Goal: Entertainment & Leisure: Browse casually

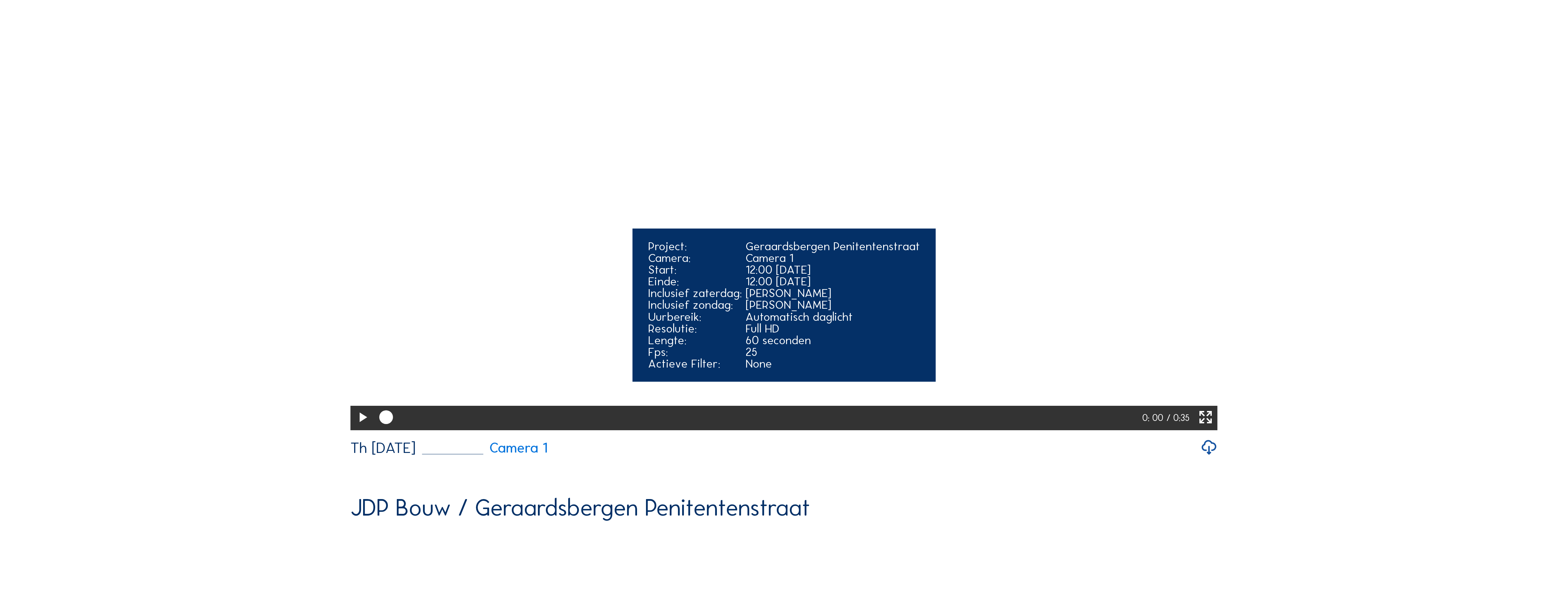
scroll to position [183, 0]
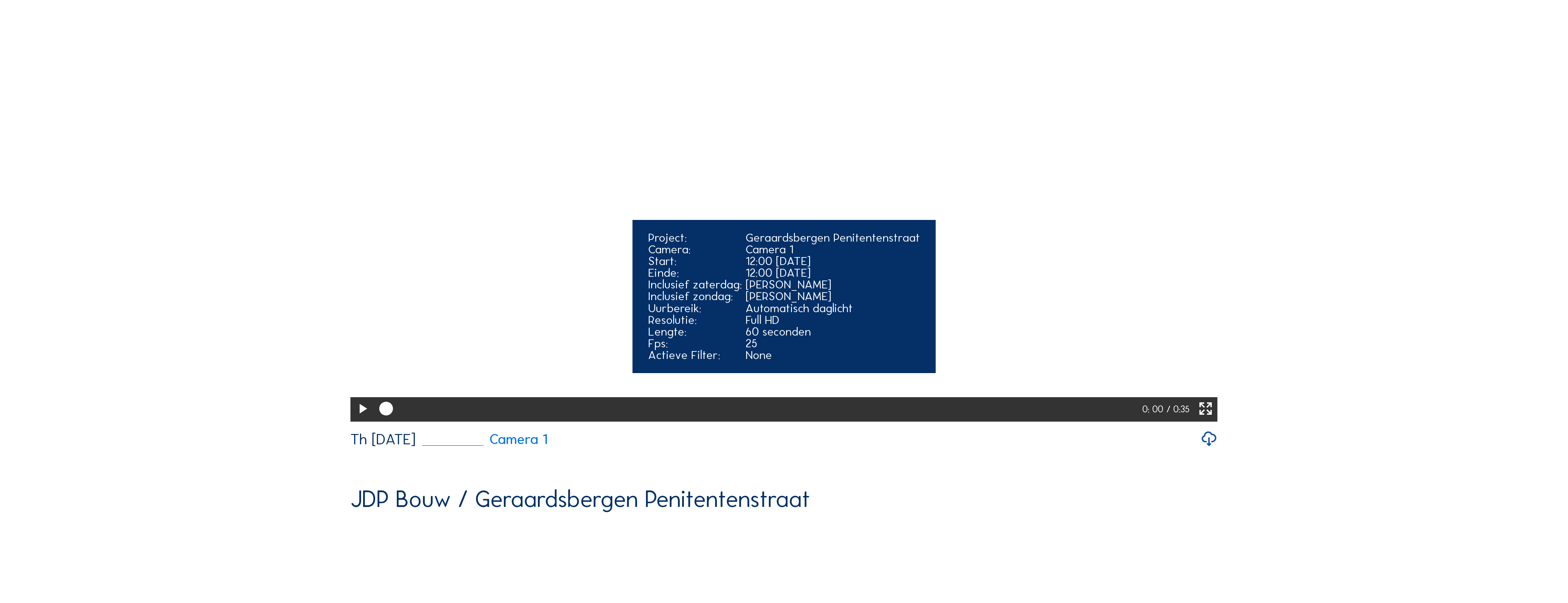
click at [802, 209] on video "Your browser does not support the video tag." at bounding box center [784, 202] width 867 height 434
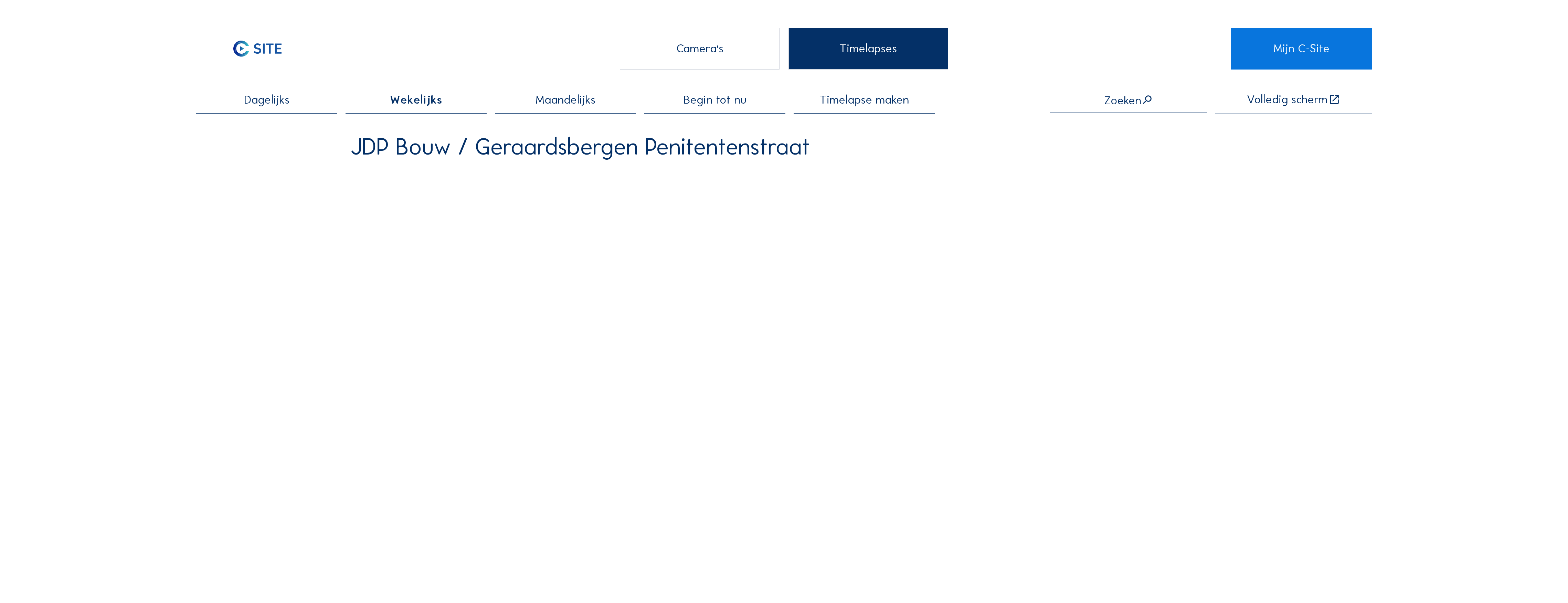
click at [693, 48] on div "Camera's" at bounding box center [700, 49] width 160 height 42
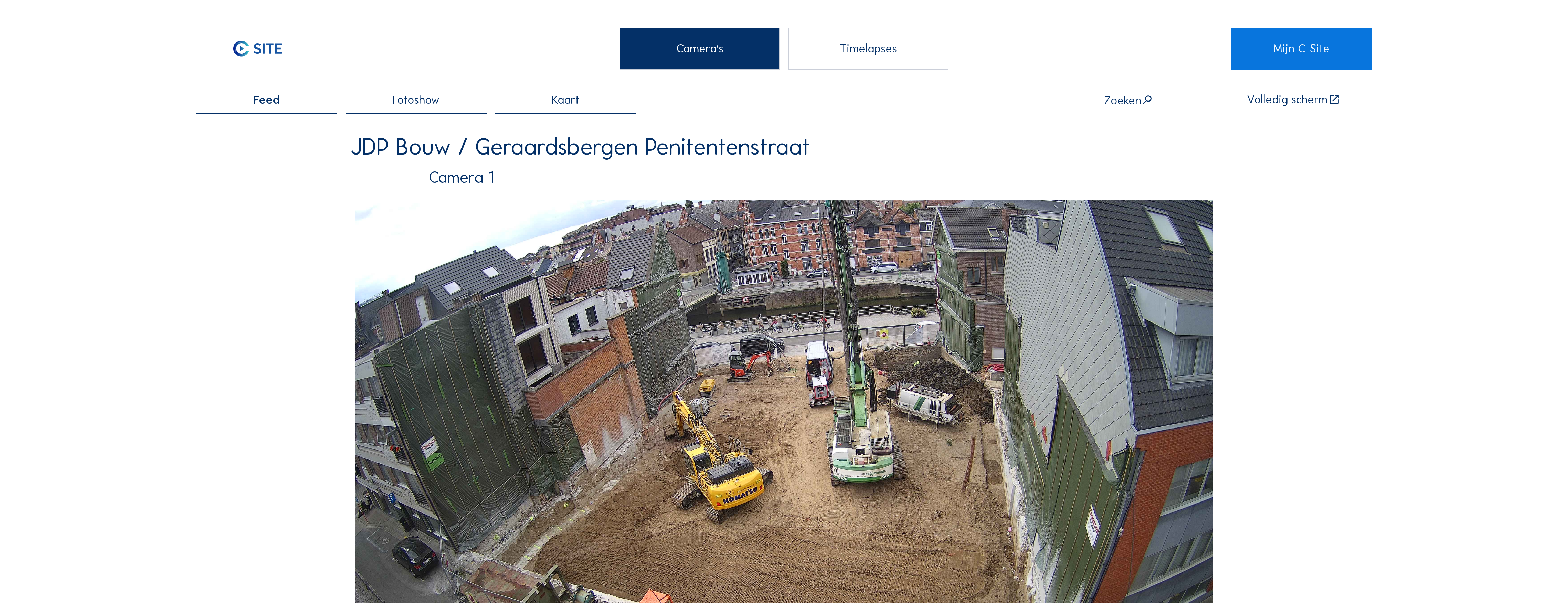
click at [699, 62] on div "Camera's" at bounding box center [700, 49] width 160 height 42
click at [699, 62] on div "Camera's" at bounding box center [700, 49] width 160 height 42
click at [731, 286] on img at bounding box center [784, 441] width 858 height 483
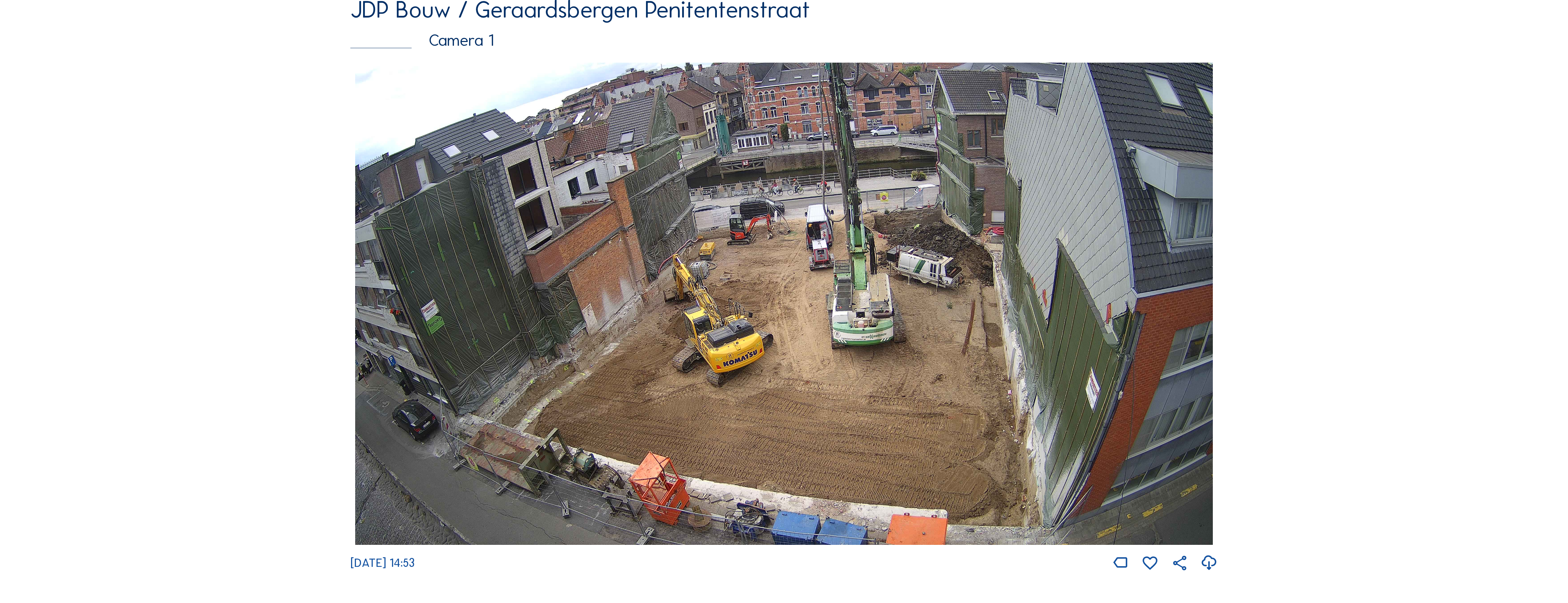
scroll to position [138, 0]
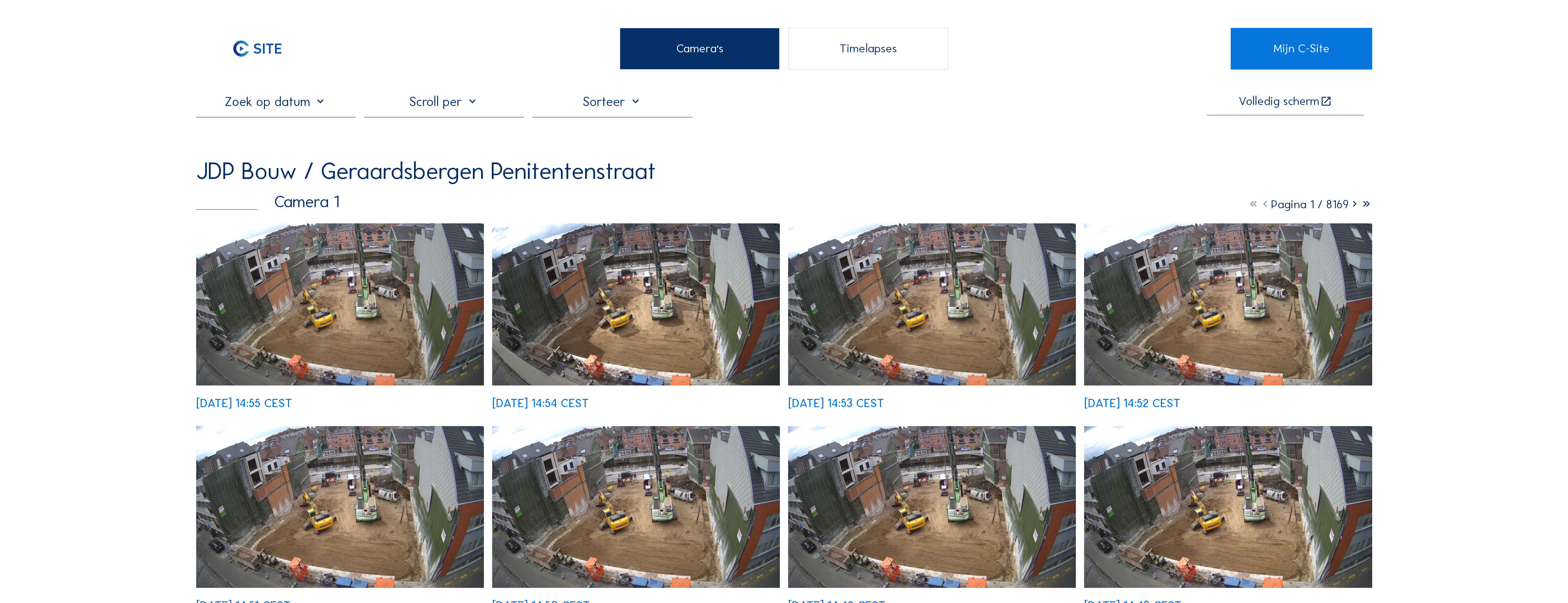
click at [1354, 209] on icon at bounding box center [1354, 204] width 12 height 14
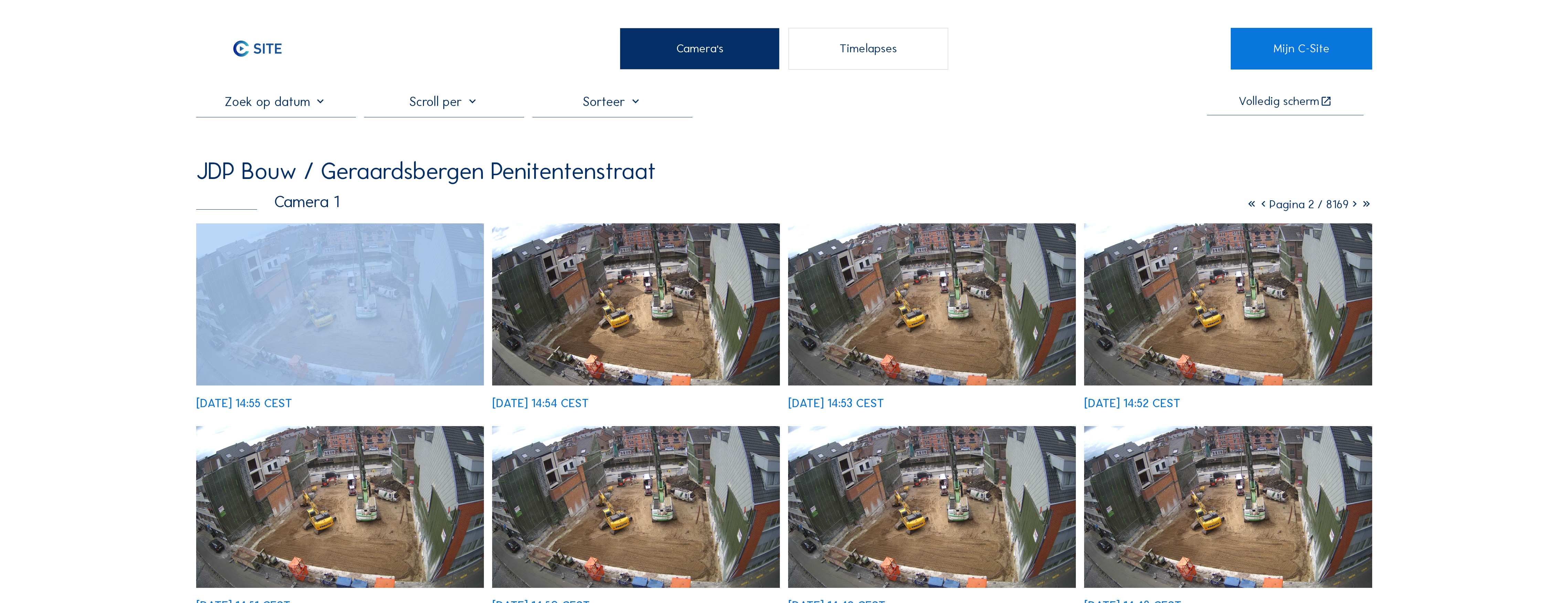
click at [1354, 209] on icon at bounding box center [1354, 204] width 12 height 14
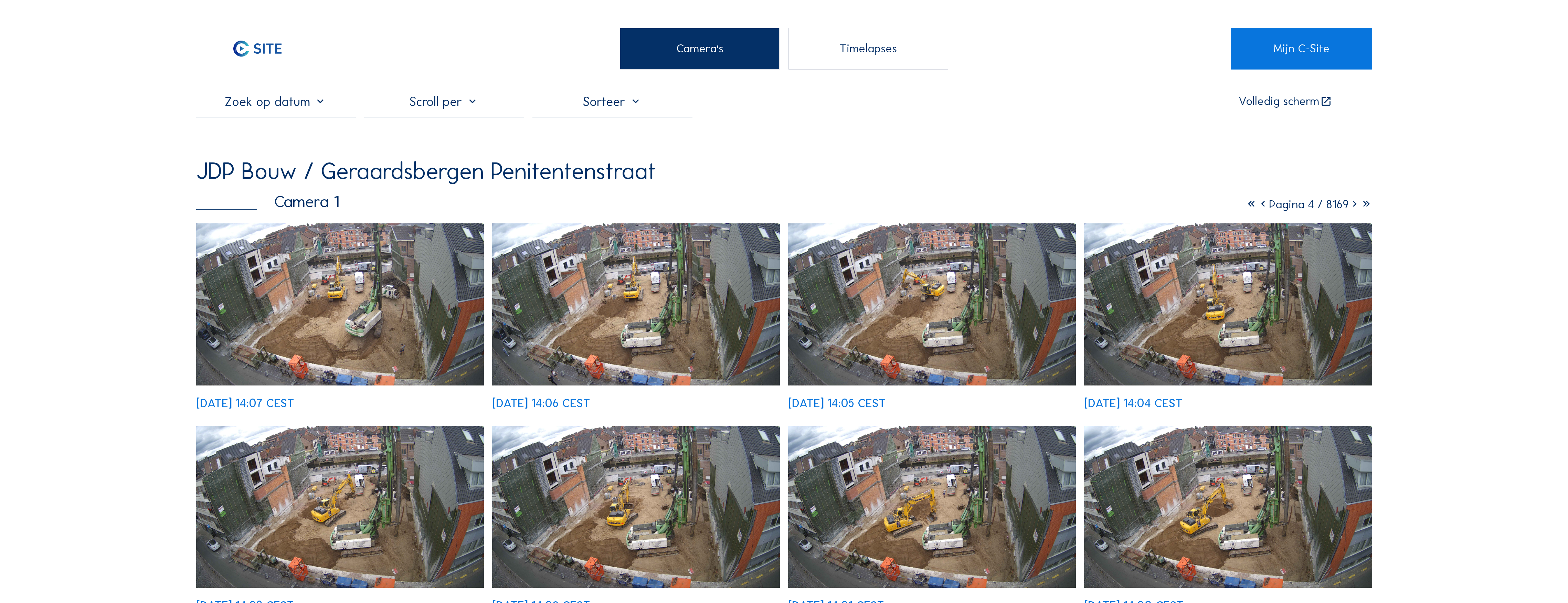
click at [1354, 207] on icon at bounding box center [1354, 204] width 12 height 14
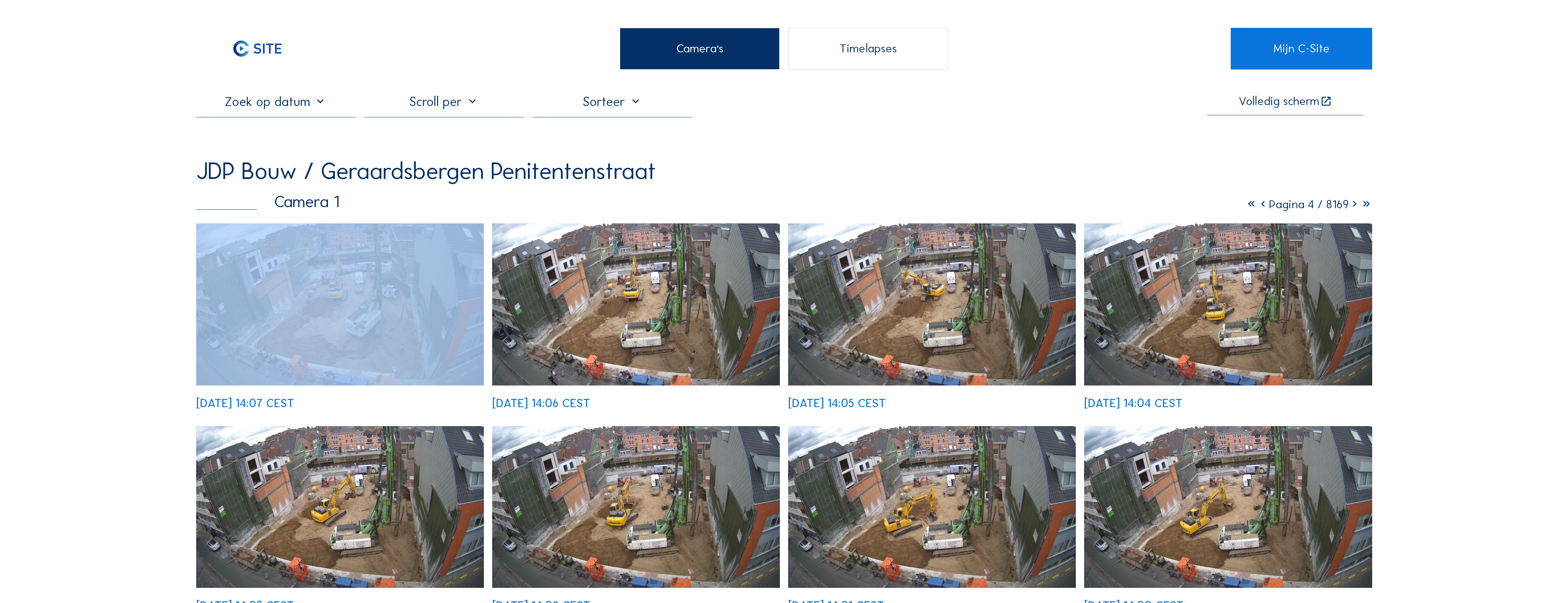
click at [1354, 207] on icon at bounding box center [1354, 204] width 12 height 14
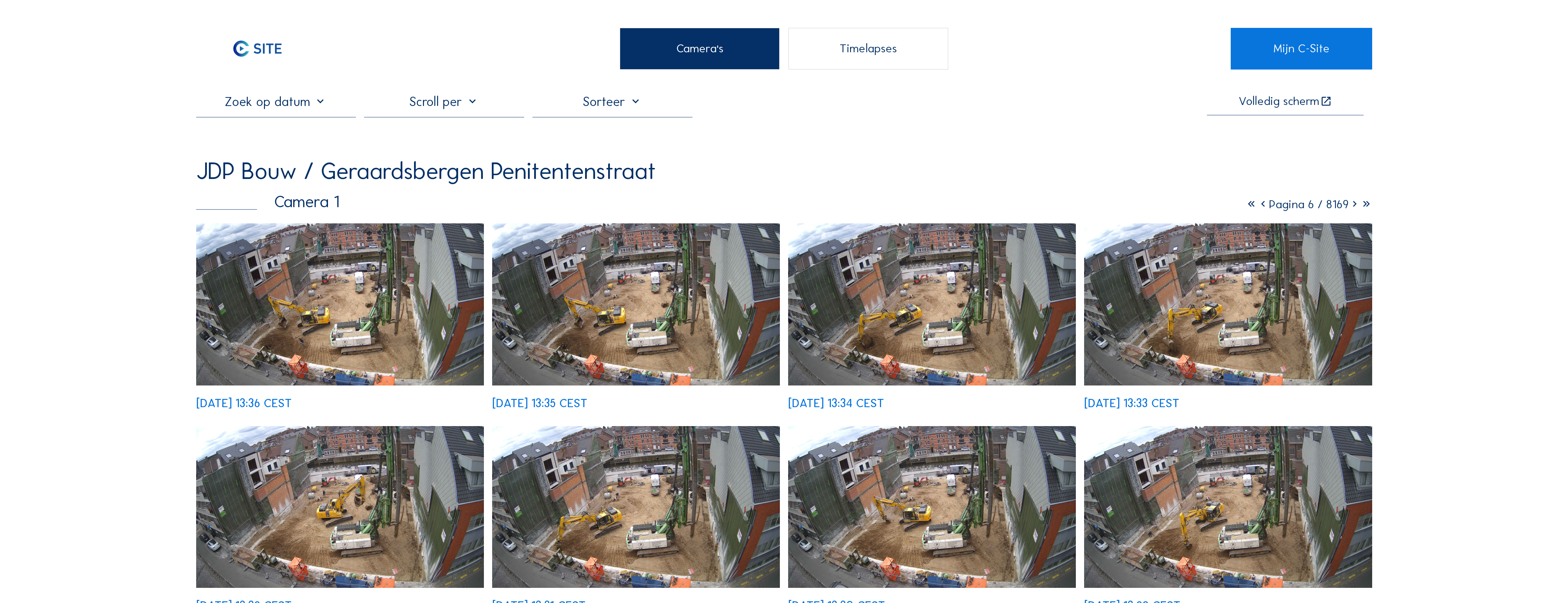
click at [968, 197] on div "Camera 1 Pagina 6 / 8169" at bounding box center [784, 202] width 1176 height 17
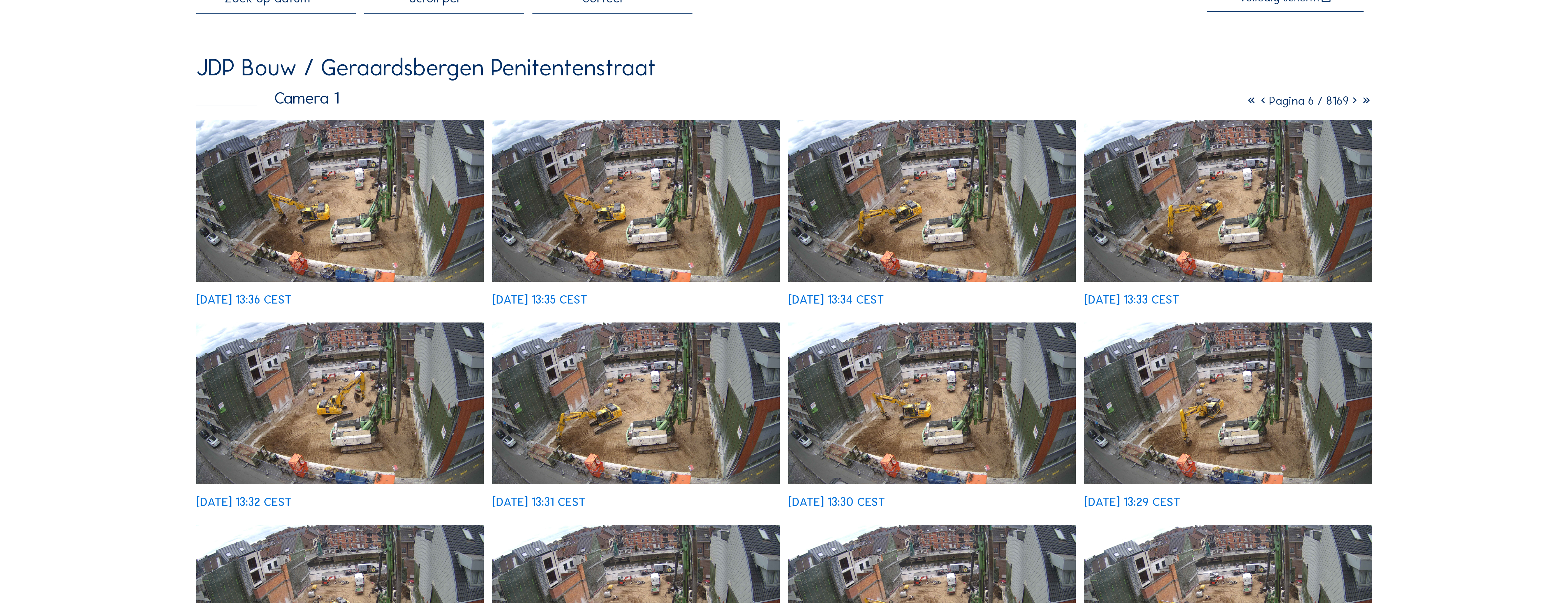
scroll to position [92, 0]
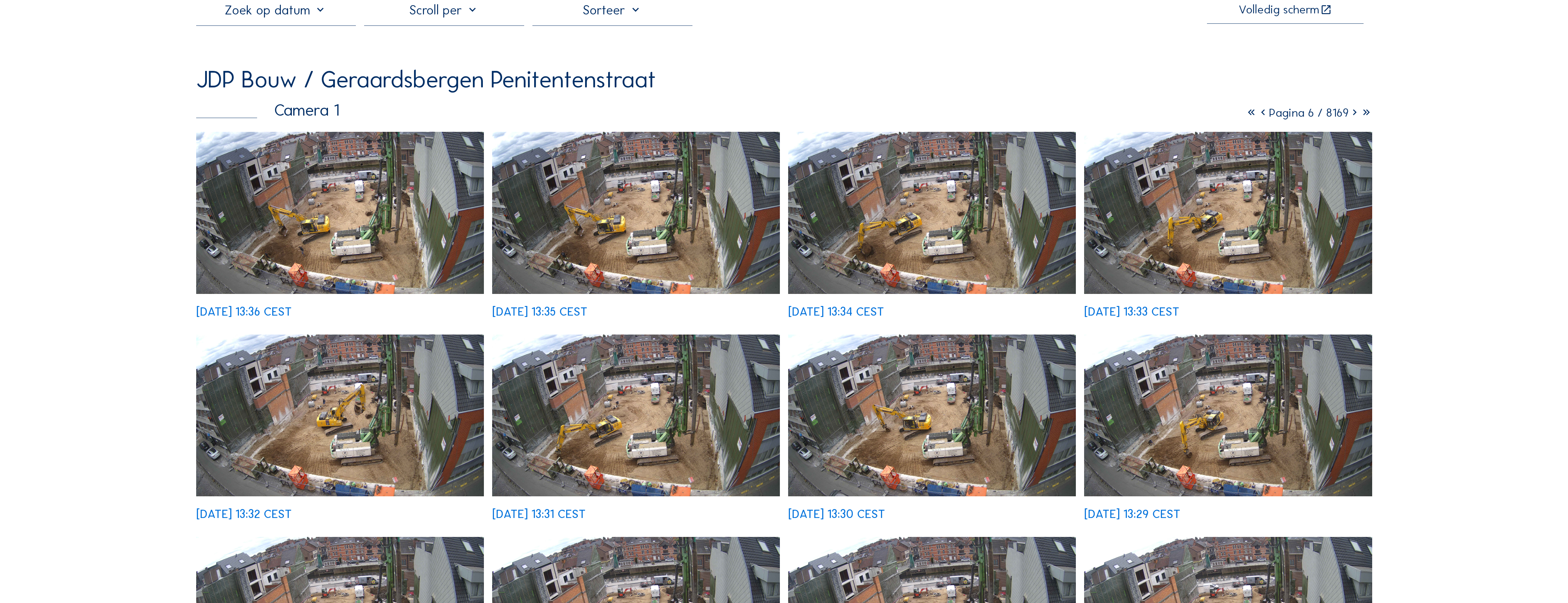
click at [1352, 117] on icon at bounding box center [1354, 113] width 12 height 14
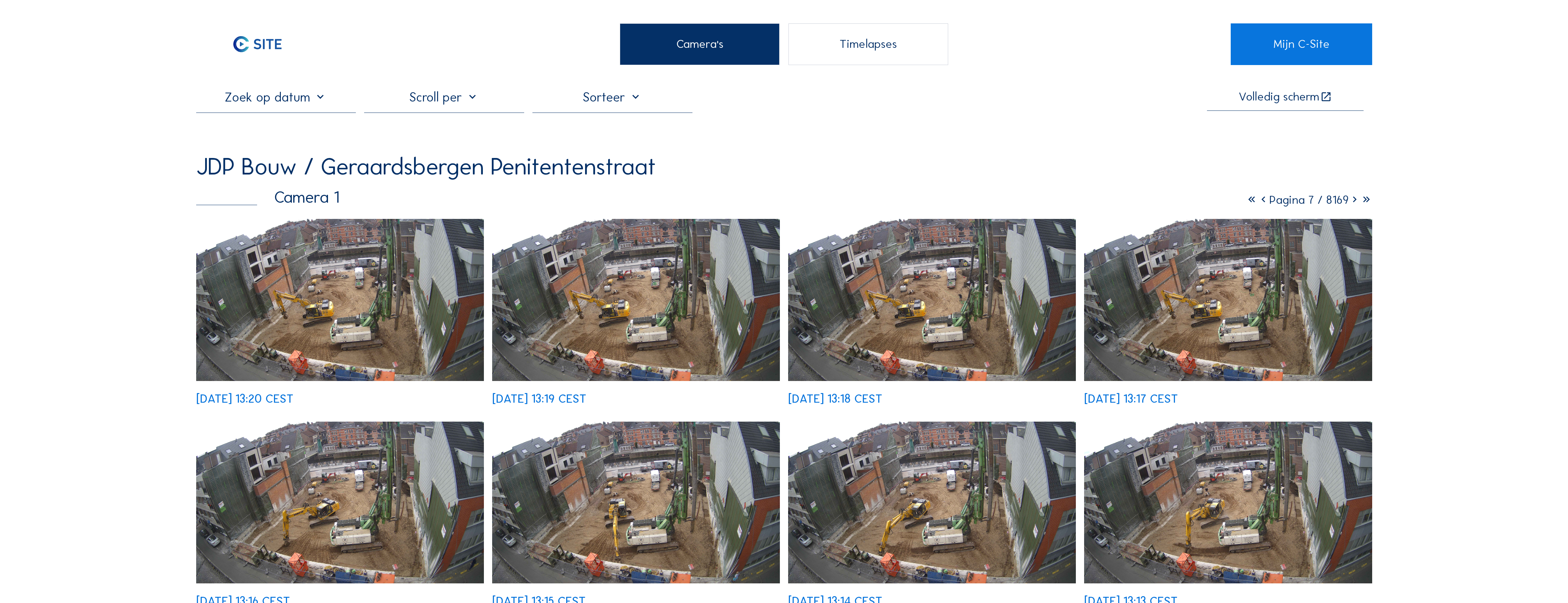
scroll to position [0, 0]
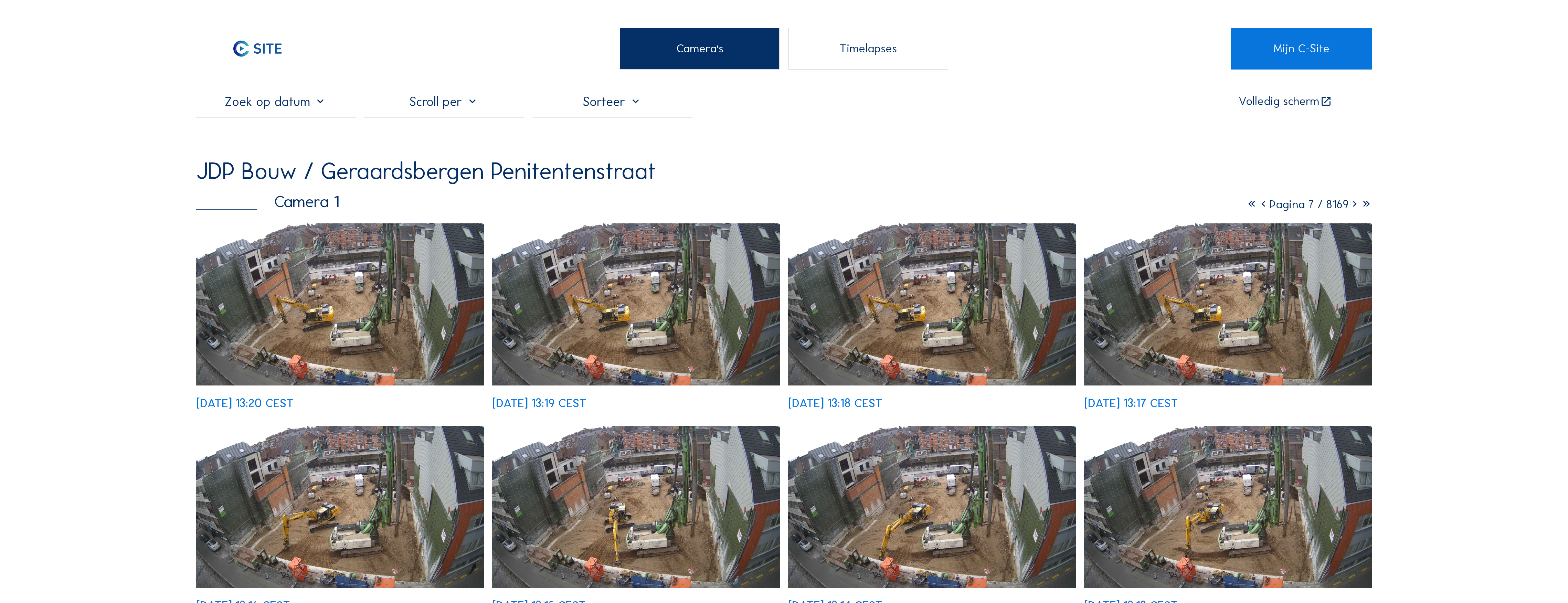
click at [1257, 208] on icon at bounding box center [1263, 204] width 12 height 14
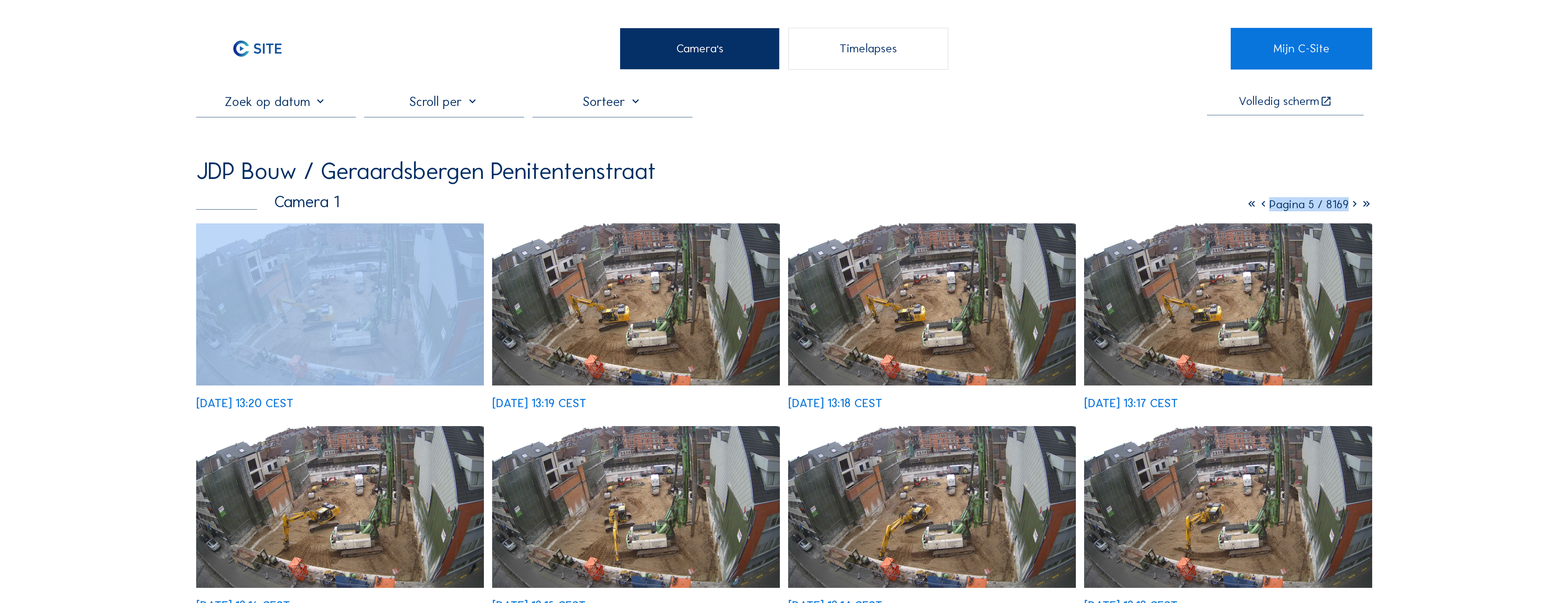
click at [1257, 208] on icon at bounding box center [1263, 204] width 12 height 14
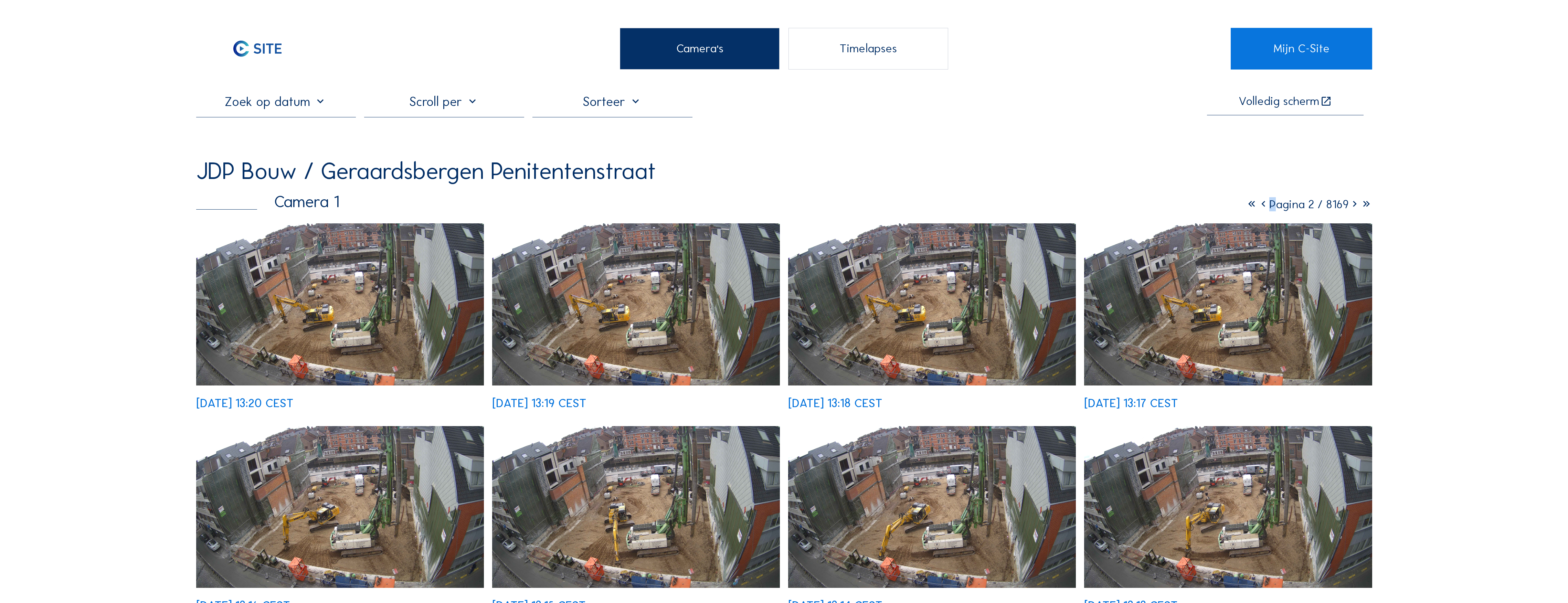
click at [1257, 208] on icon at bounding box center [1263, 204] width 12 height 14
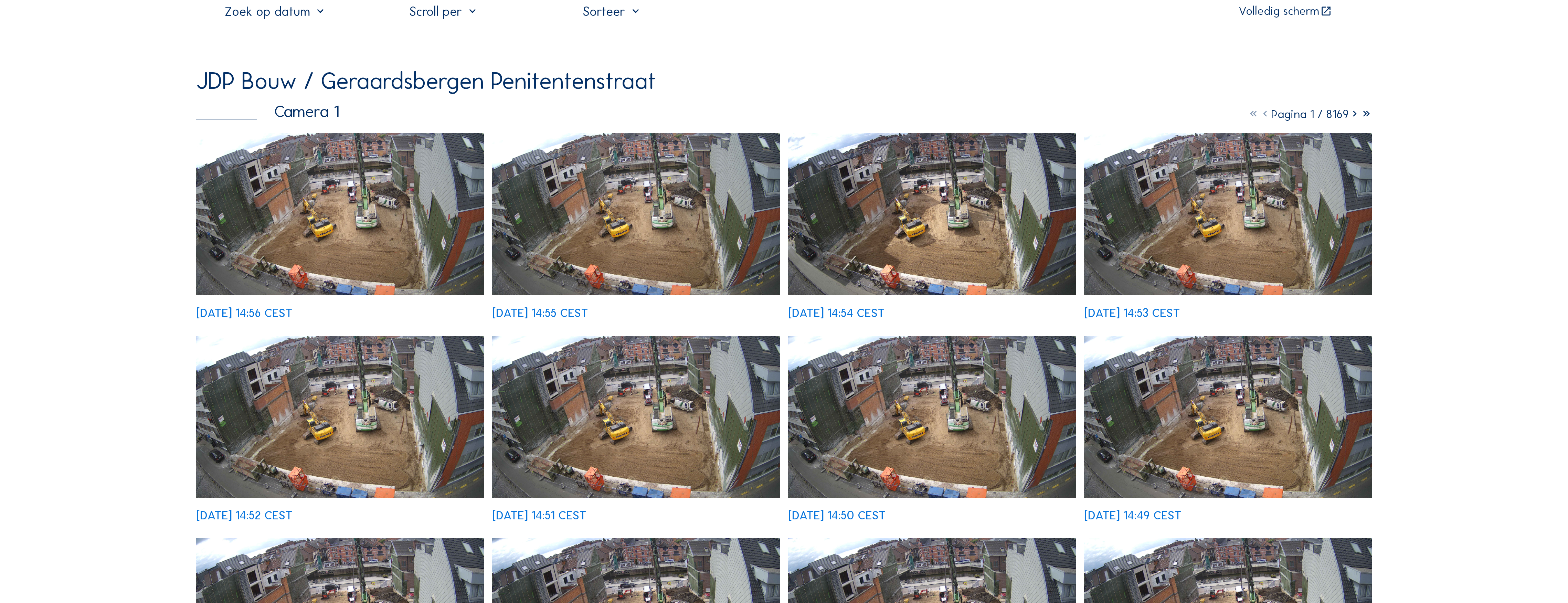
scroll to position [92, 0]
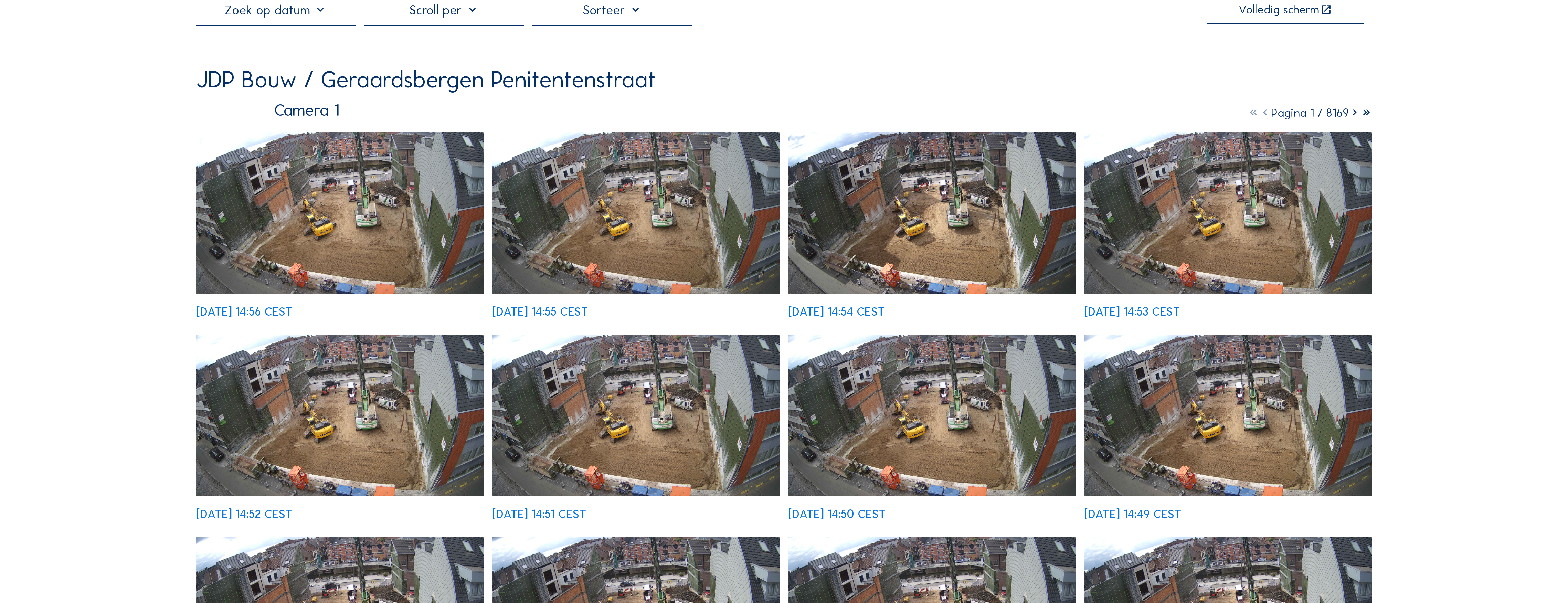
click at [612, 233] on img at bounding box center [636, 213] width 288 height 162
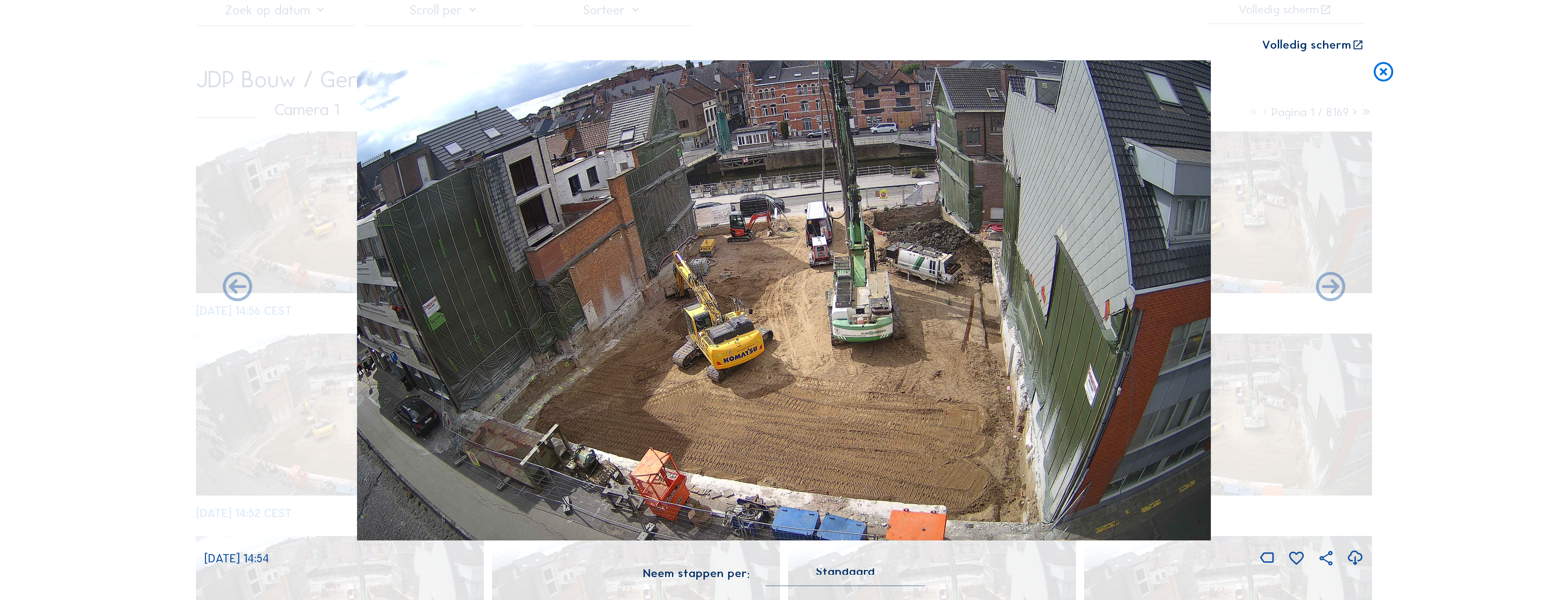
click at [1384, 73] on icon at bounding box center [1383, 72] width 23 height 24
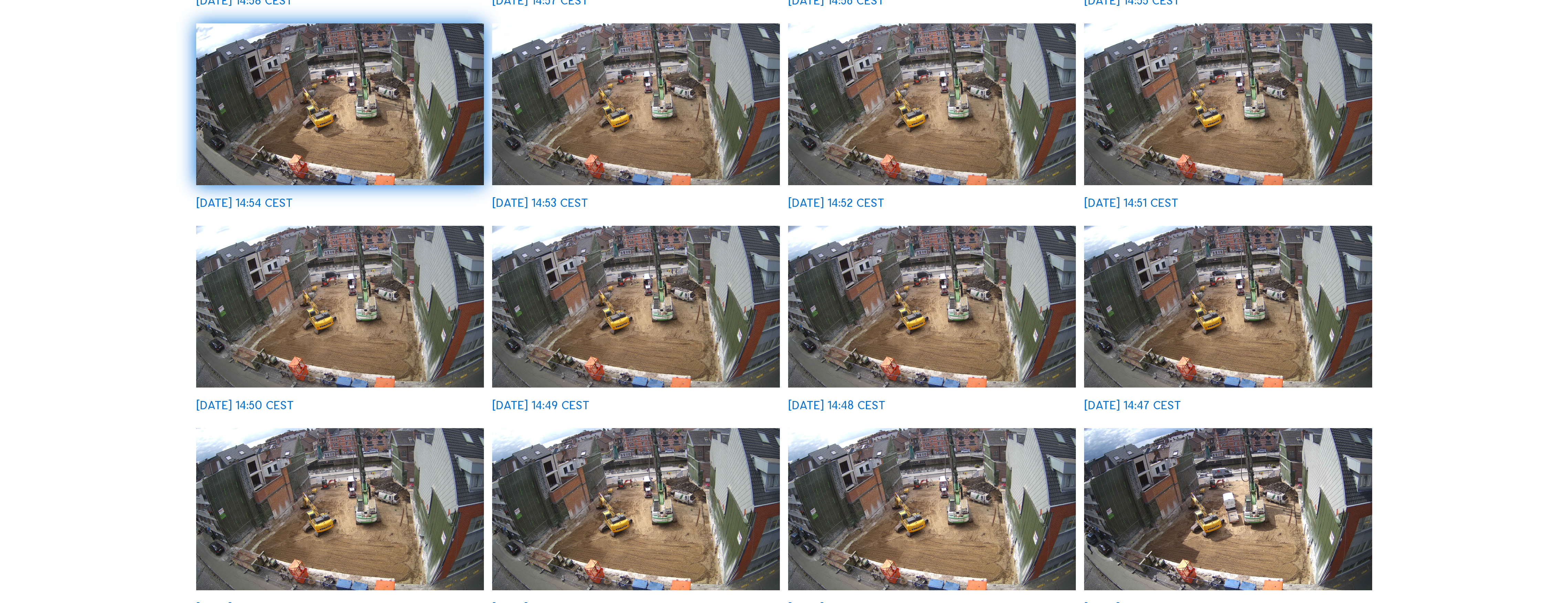
scroll to position [413, 0]
